Goal: Task Accomplishment & Management: Use online tool/utility

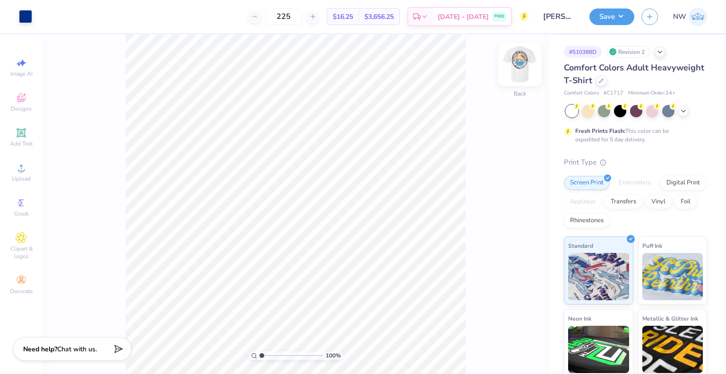
click at [514, 71] on img at bounding box center [520, 64] width 38 height 38
click at [517, 70] on img at bounding box center [520, 64] width 38 height 38
click at [516, 71] on img at bounding box center [520, 64] width 38 height 38
click at [523, 68] on img at bounding box center [520, 64] width 38 height 38
click at [27, 14] on div at bounding box center [25, 15] width 13 height 13
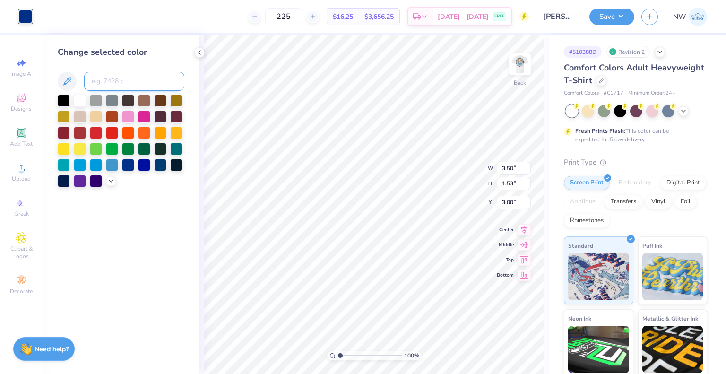
click at [110, 78] on input at bounding box center [134, 81] width 100 height 19
type input "439"
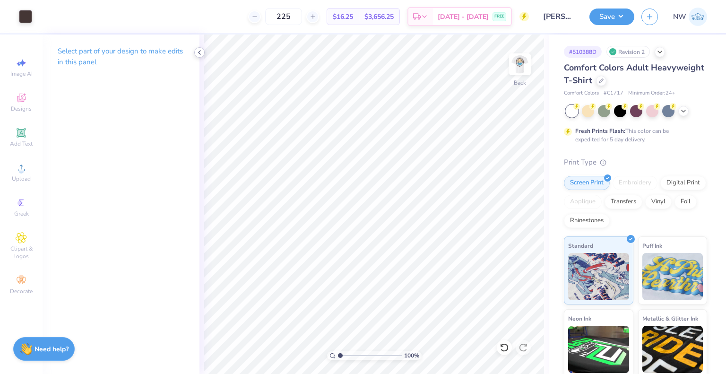
click at [203, 54] on div at bounding box center [199, 52] width 10 height 10
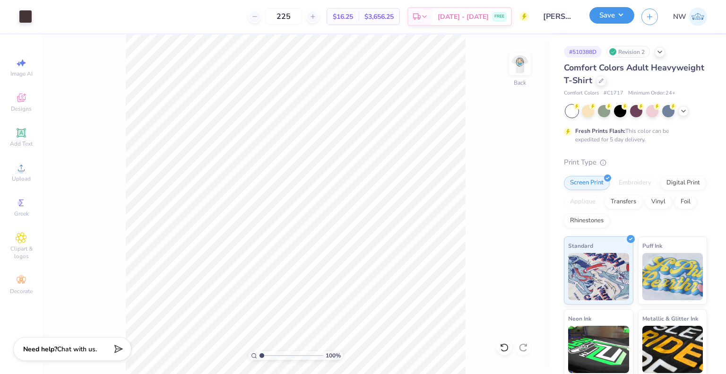
click at [622, 17] on button "Save" at bounding box center [612, 15] width 45 height 17
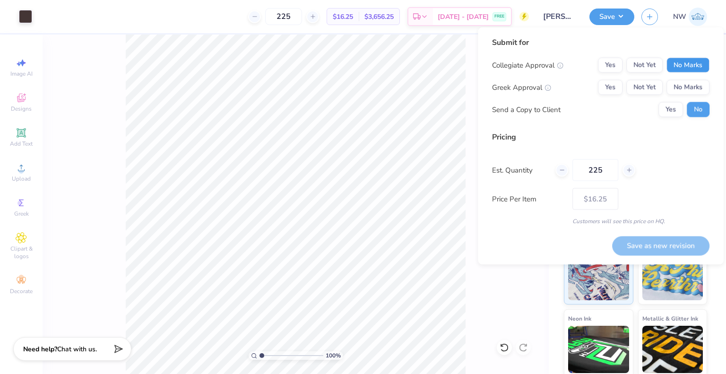
click at [686, 68] on button "No Marks" at bounding box center [688, 65] width 43 height 15
click at [606, 92] on button "Yes" at bounding box center [610, 87] width 25 height 15
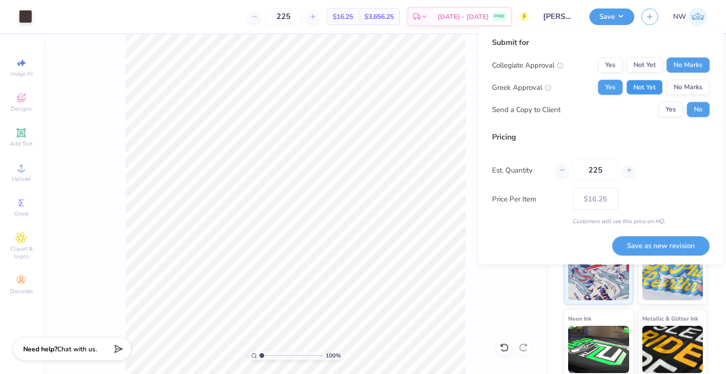
click at [646, 84] on button "Not Yet" at bounding box center [645, 87] width 36 height 15
click at [700, 85] on button "No Marks" at bounding box center [688, 87] width 43 height 15
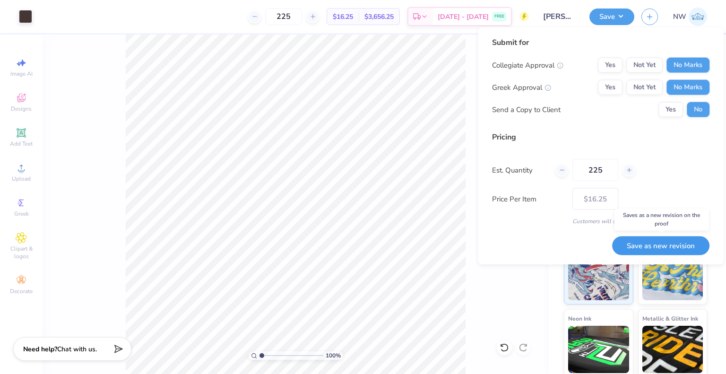
click at [663, 243] on button "Save as new revision" at bounding box center [660, 245] width 97 height 19
type input "$16.25"
